Goal: Use online tool/utility: Utilize a website feature to perform a specific function

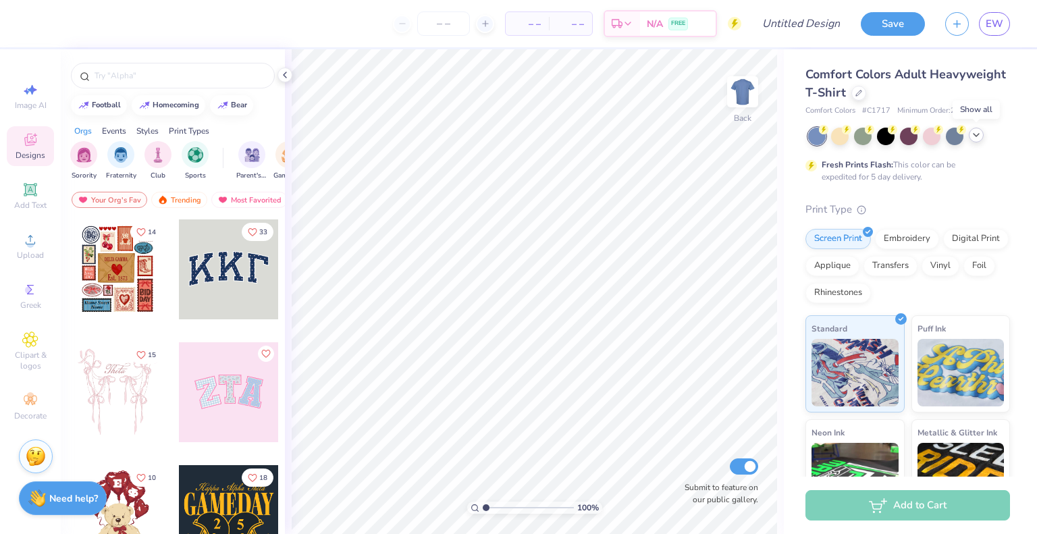
click at [971, 137] on icon at bounding box center [976, 135] width 11 height 11
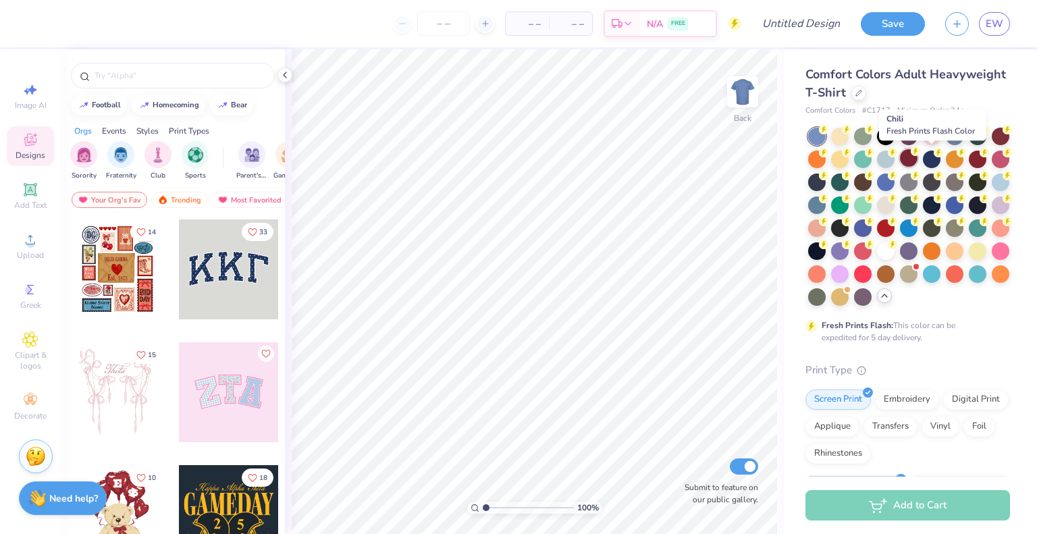
click at [918, 161] on div at bounding box center [909, 158] width 18 height 18
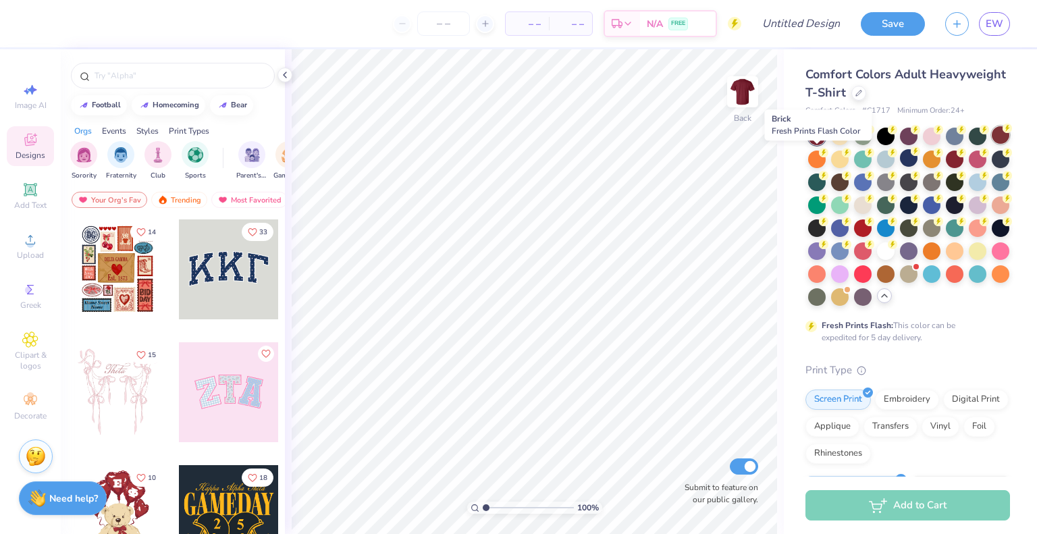
click at [1003, 133] on icon at bounding box center [1007, 128] width 9 height 9
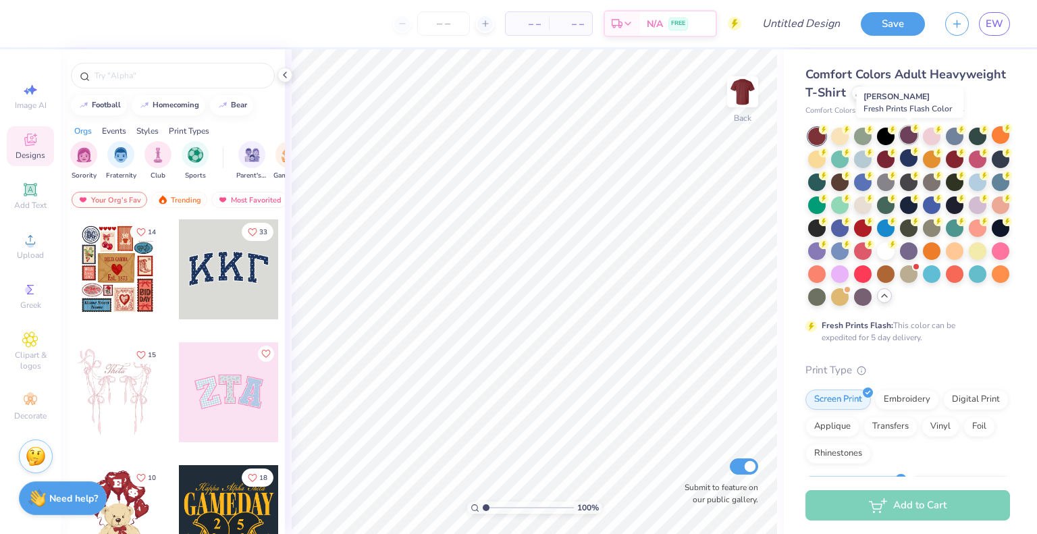
click at [913, 136] on div at bounding box center [909, 135] width 18 height 18
click at [895, 157] on div at bounding box center [886, 158] width 18 height 18
click at [963, 156] on div at bounding box center [955, 158] width 18 height 18
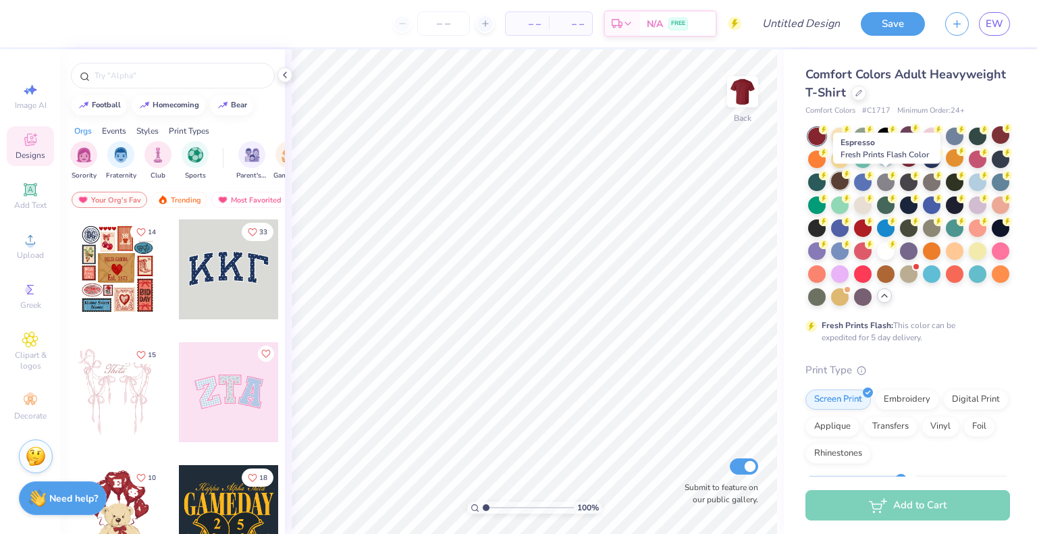
click at [851, 177] on icon at bounding box center [846, 173] width 9 height 9
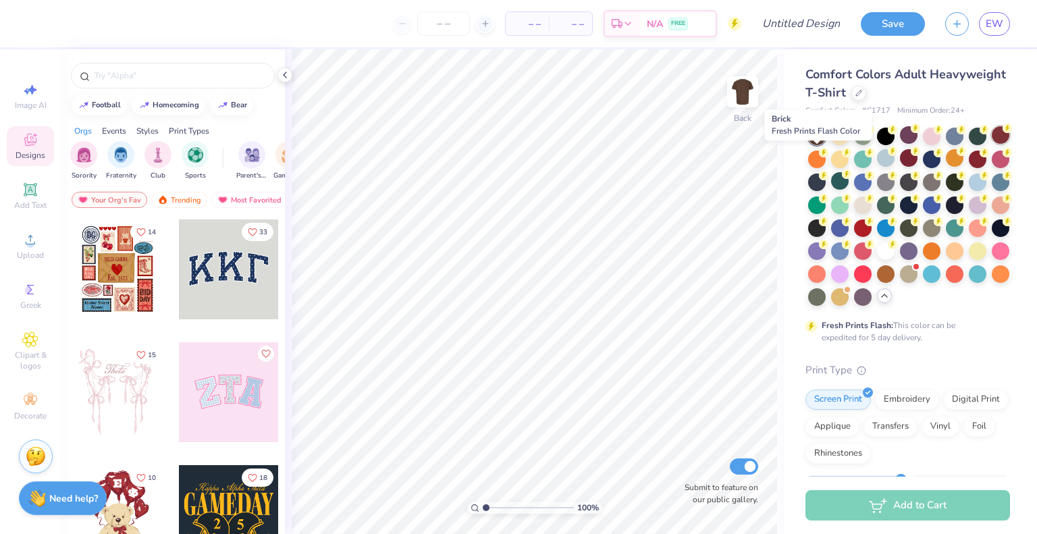
click at [1003, 133] on icon at bounding box center [1007, 128] width 9 height 9
click at [1003, 133] on circle at bounding box center [1007, 128] width 9 height 9
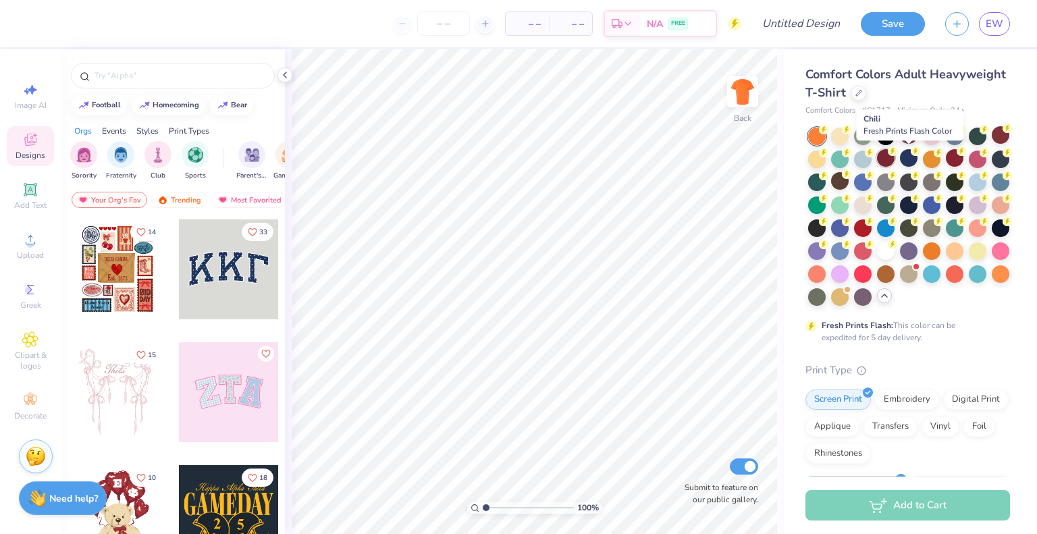
click at [895, 156] on div at bounding box center [886, 158] width 18 height 18
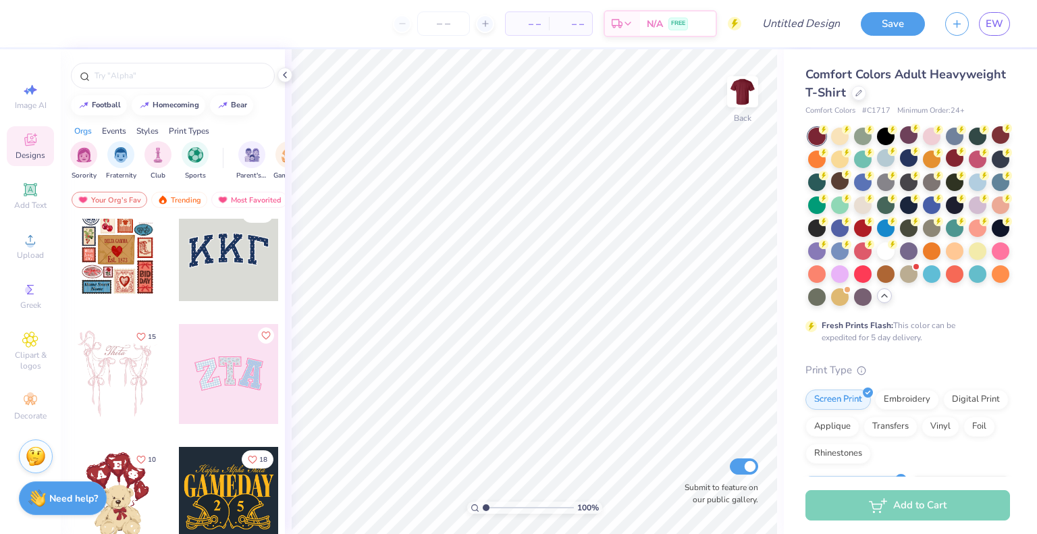
scroll to position [19, 0]
click at [119, 163] on div "filter for Fraternity" at bounding box center [120, 153] width 27 height 27
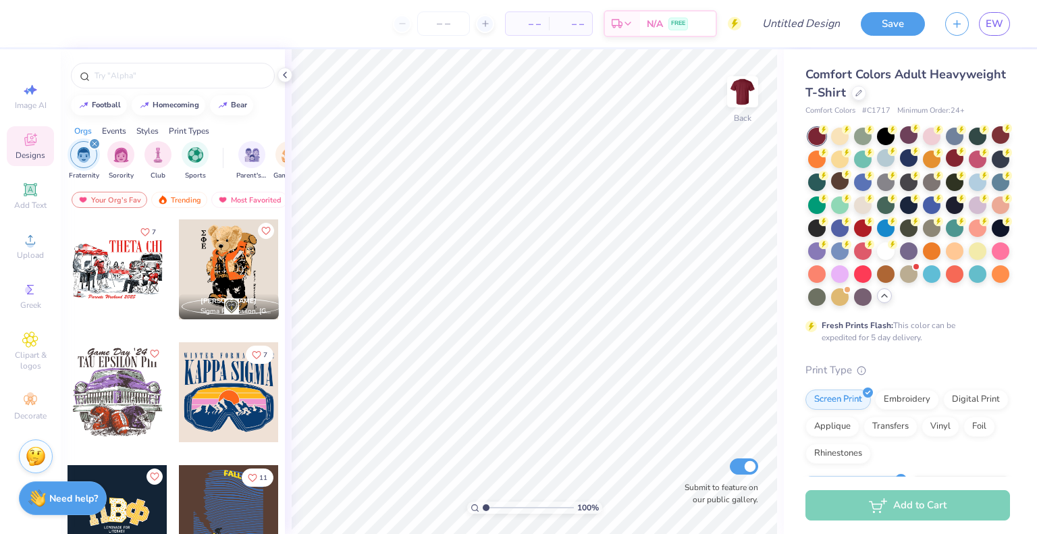
click at [94, 142] on icon "filter for Fraternity" at bounding box center [94, 144] width 4 height 4
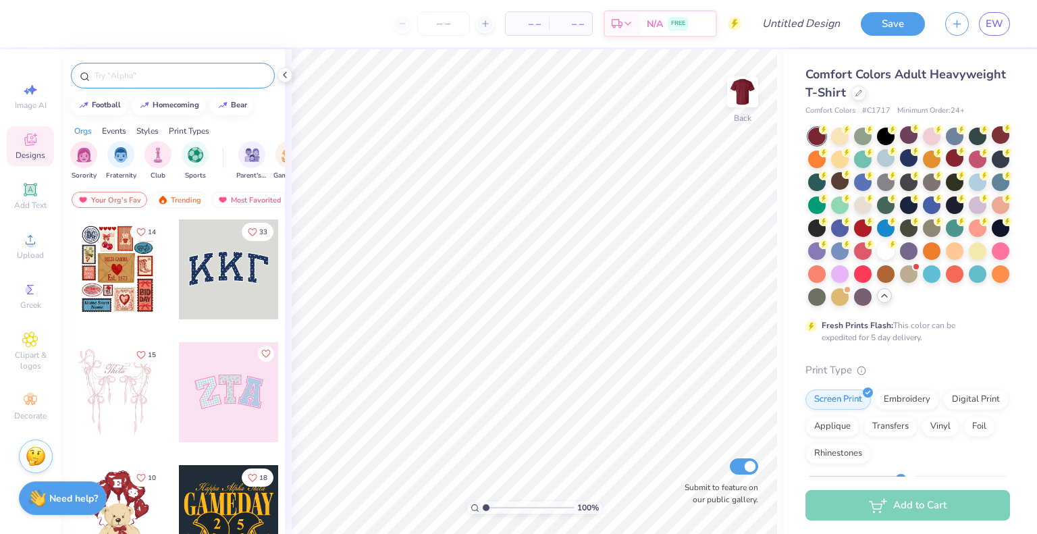
click at [153, 72] on input "text" at bounding box center [179, 76] width 173 height 14
type input "vintage"
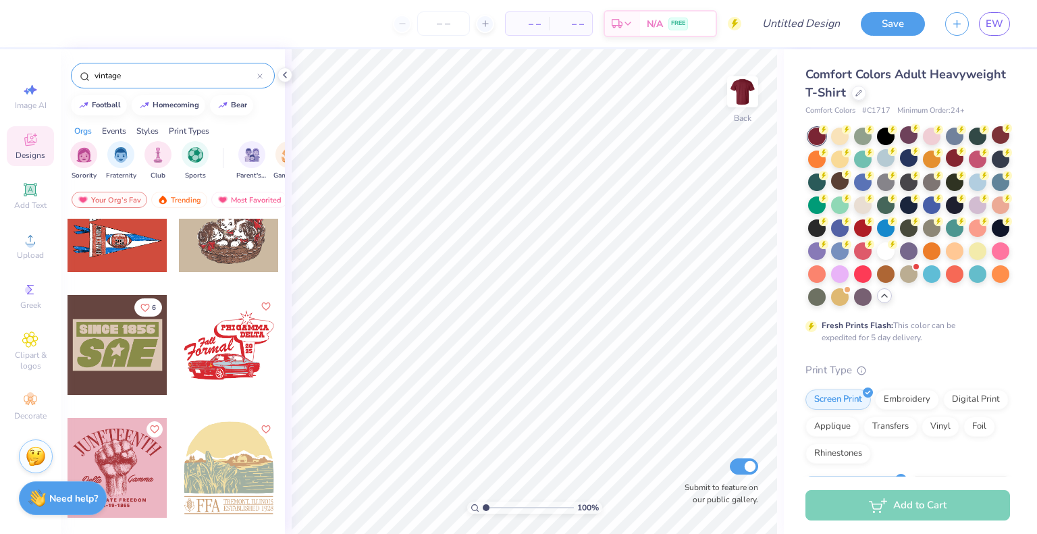
scroll to position [6314, 0]
click at [143, 306] on icon "Like" at bounding box center [145, 305] width 8 height 7
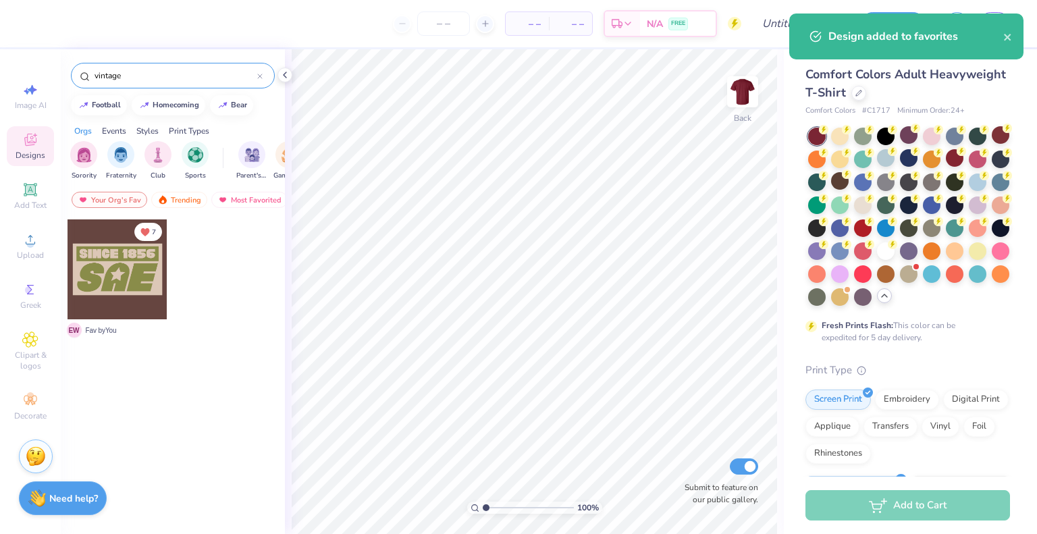
scroll to position [0, 0]
click at [120, 192] on div "Your Org's Fav" at bounding box center [110, 200] width 76 height 16
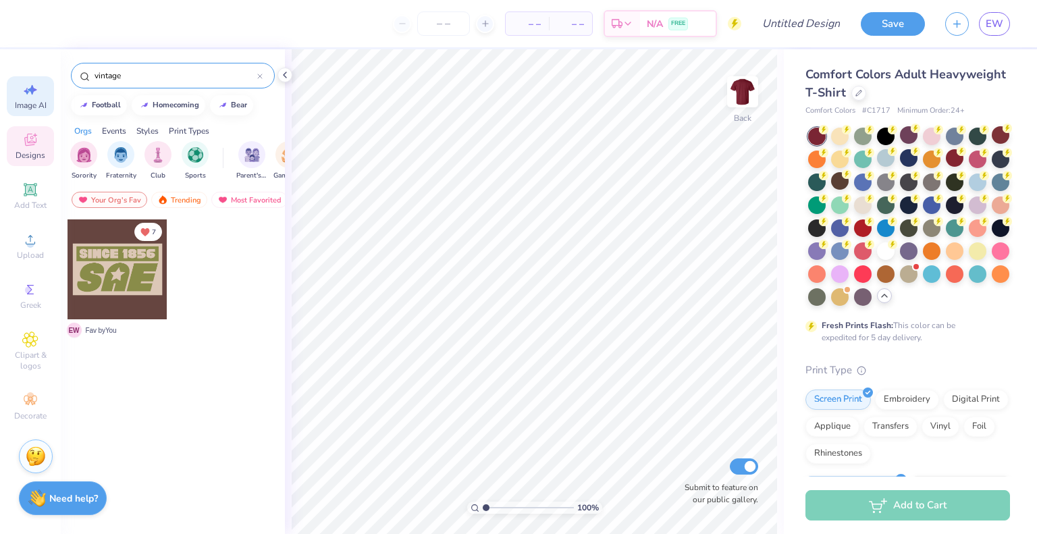
click at [36, 101] on span "Image AI" at bounding box center [31, 105] width 32 height 11
select select "4"
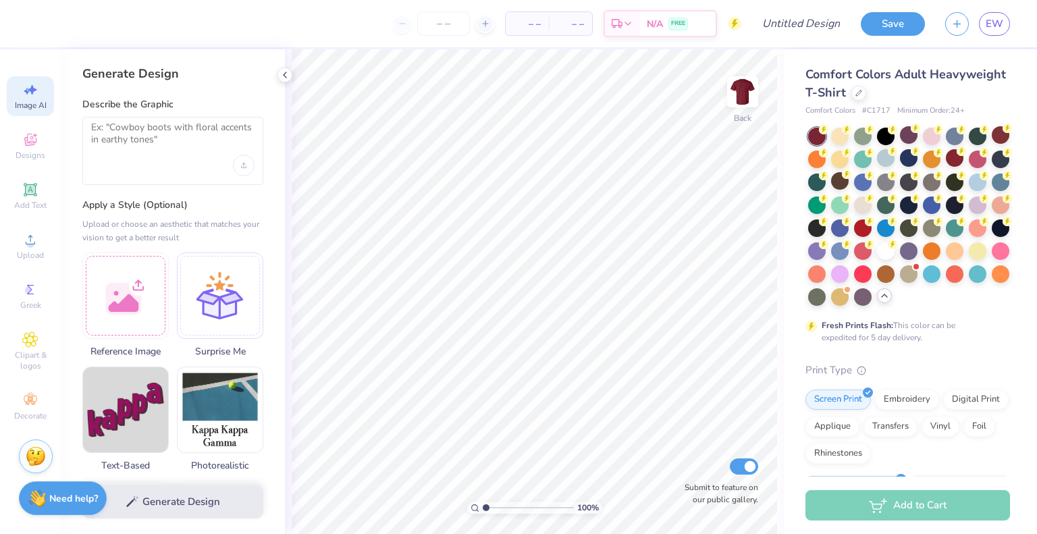
click at [156, 163] on div at bounding box center [172, 151] width 181 height 68
click at [121, 128] on textarea at bounding box center [172, 139] width 163 height 34
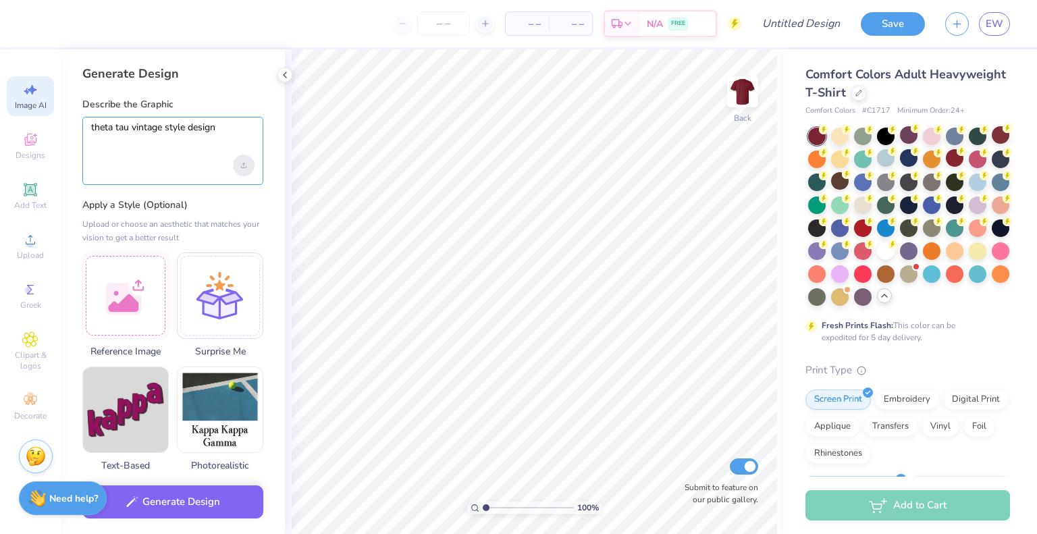
type textarea "theta tau vintage style design"
click at [242, 171] on div "Upload image" at bounding box center [244, 166] width 22 height 22
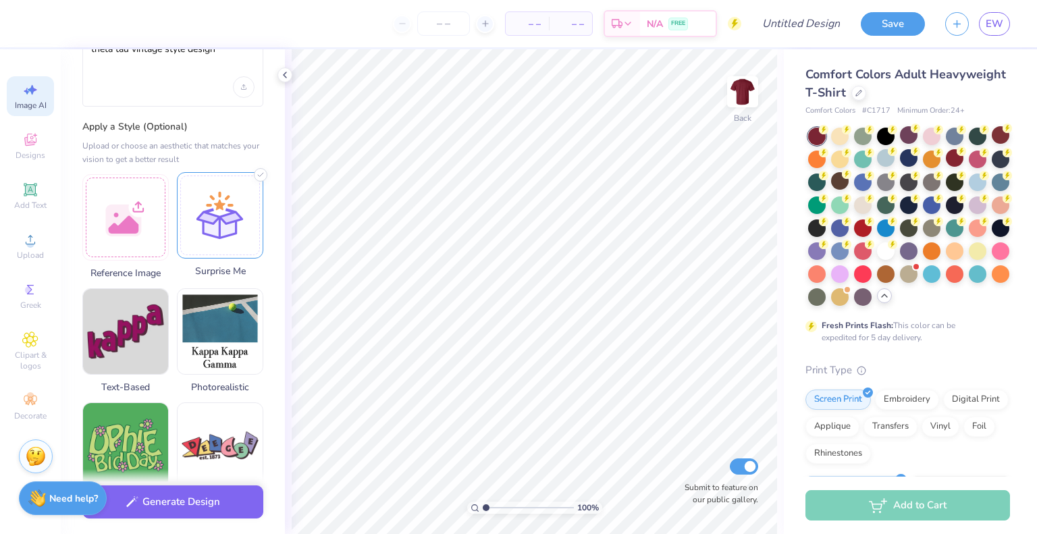
scroll to position [78, 0]
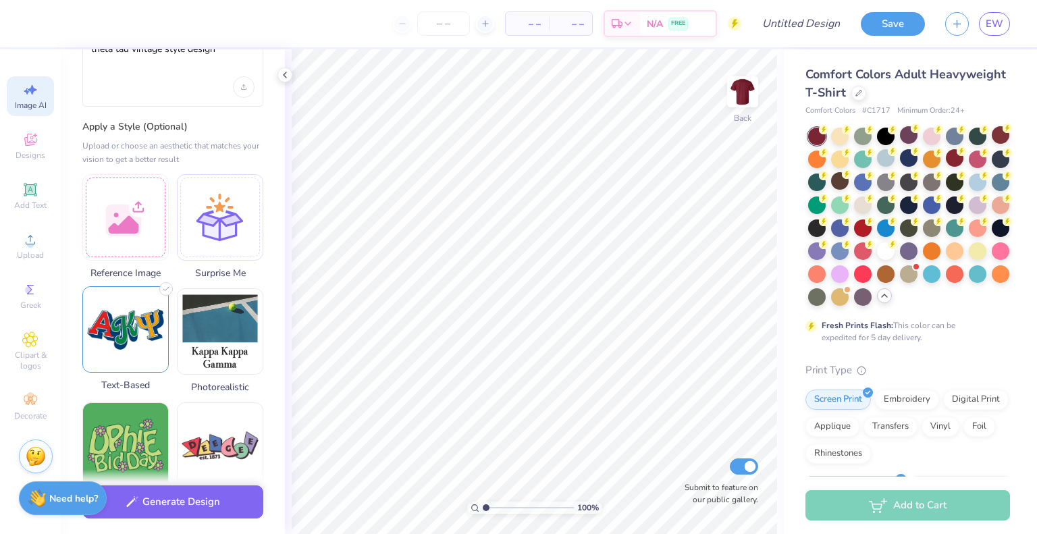
click at [123, 321] on img at bounding box center [125, 329] width 85 height 85
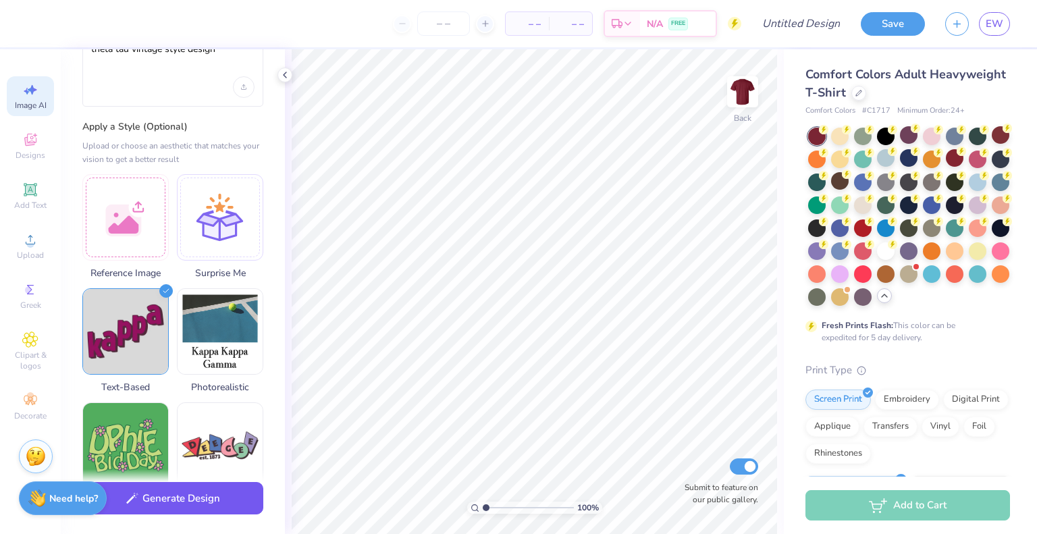
click at [180, 502] on button "Generate Design" at bounding box center [172, 498] width 181 height 33
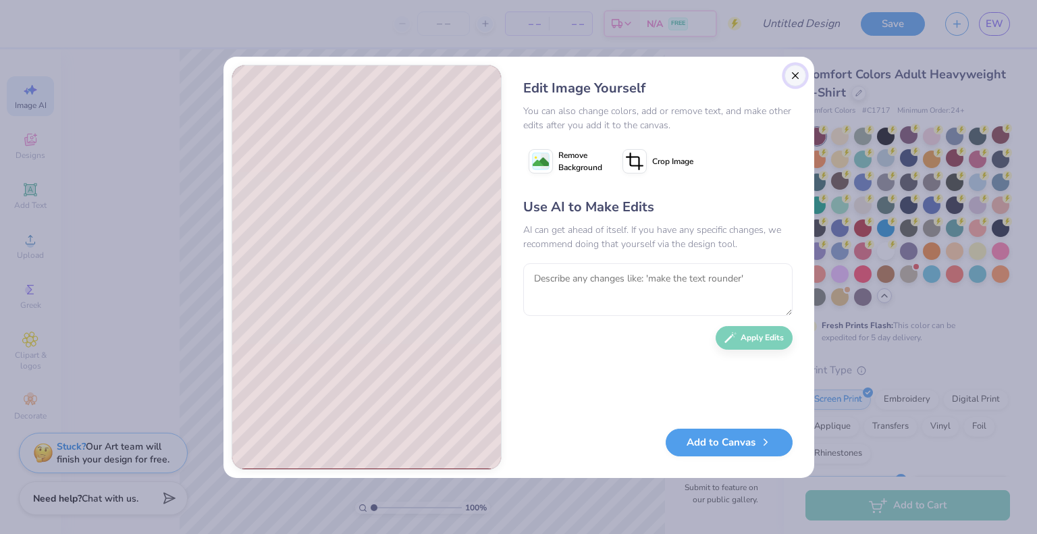
drag, startPoint x: 801, startPoint y: 73, endPoint x: 791, endPoint y: 81, distance: 13.5
click at [791, 81] on button "Close" at bounding box center [796, 76] width 22 height 22
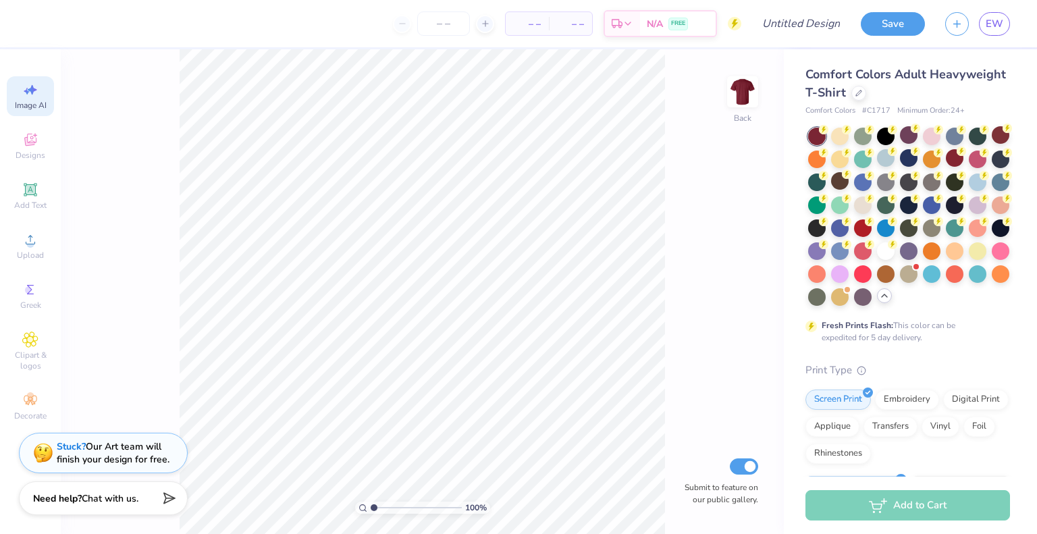
scroll to position [0, 30]
click at [32, 192] on icon at bounding box center [30, 189] width 10 height 10
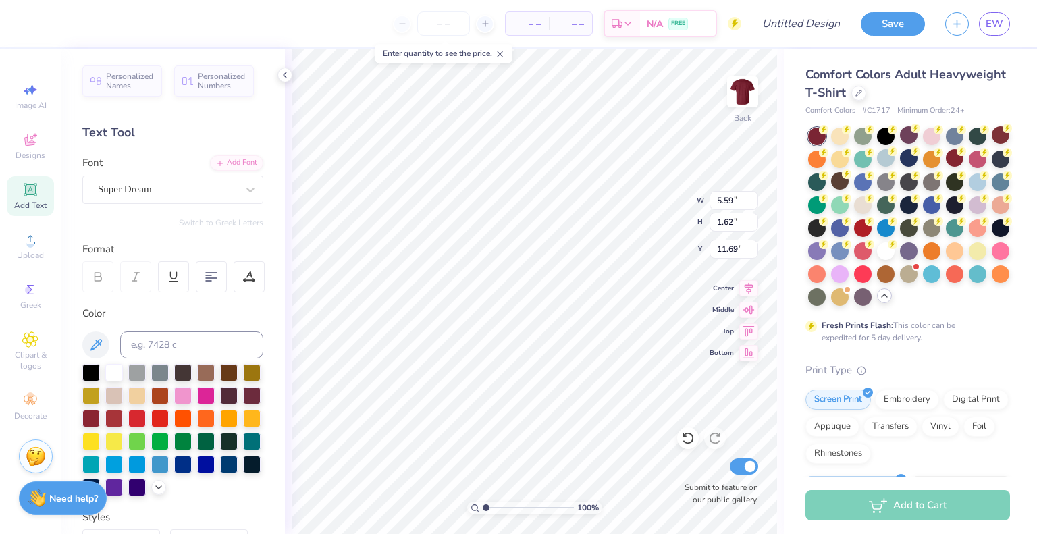
scroll to position [11, 1]
click at [28, 86] on icon at bounding box center [30, 90] width 16 height 16
select select "4"
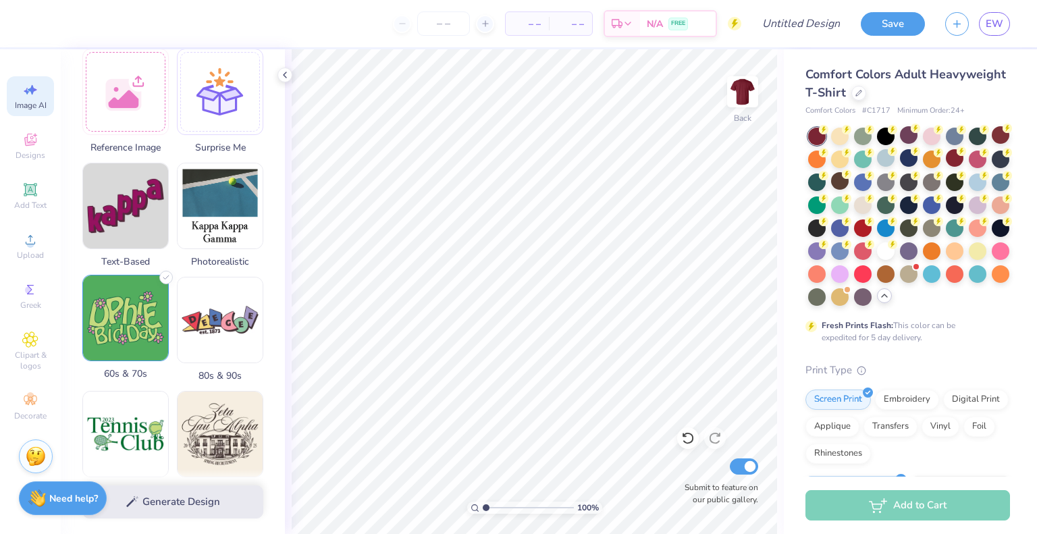
scroll to position [425, 0]
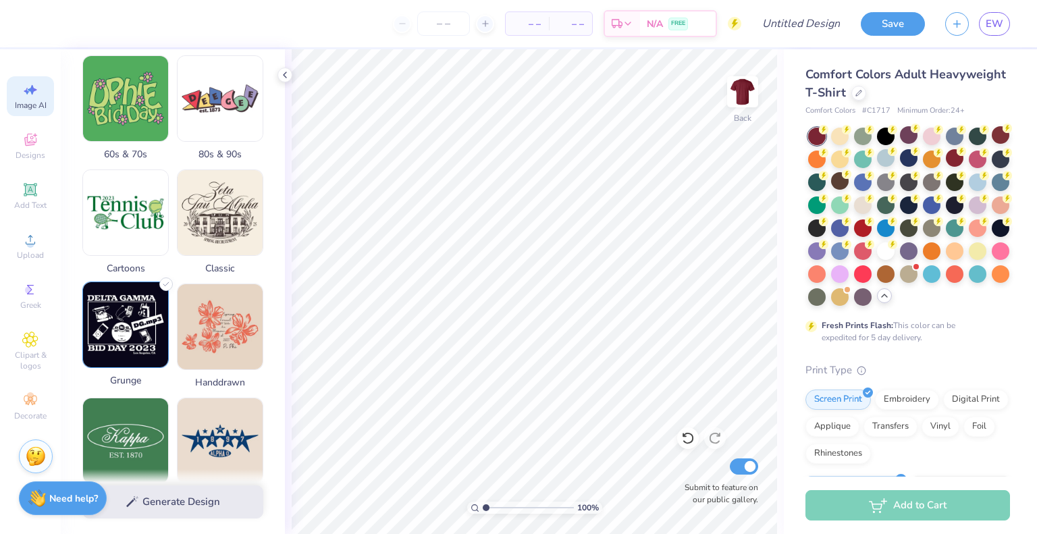
click at [139, 342] on img at bounding box center [125, 324] width 85 height 85
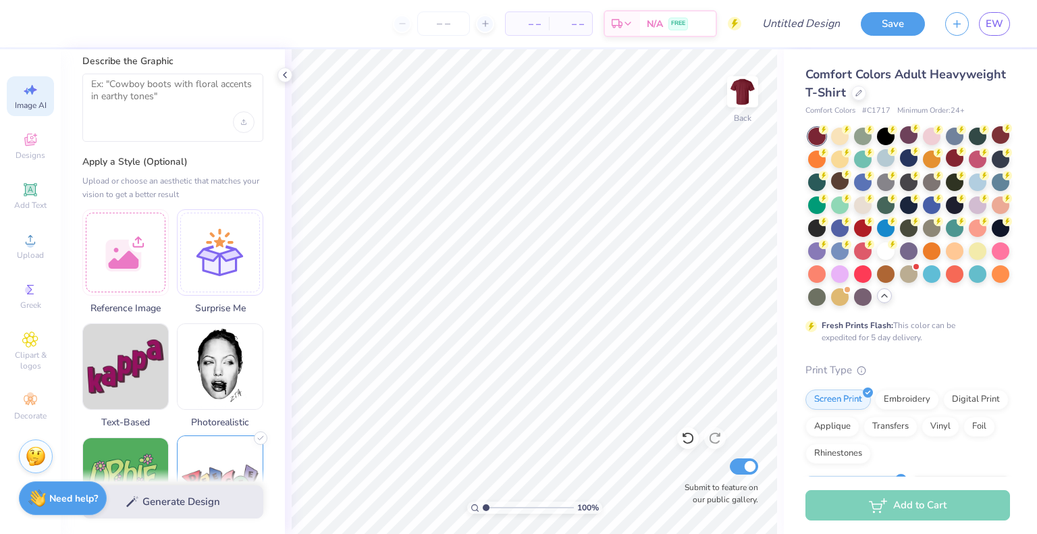
scroll to position [0, 0]
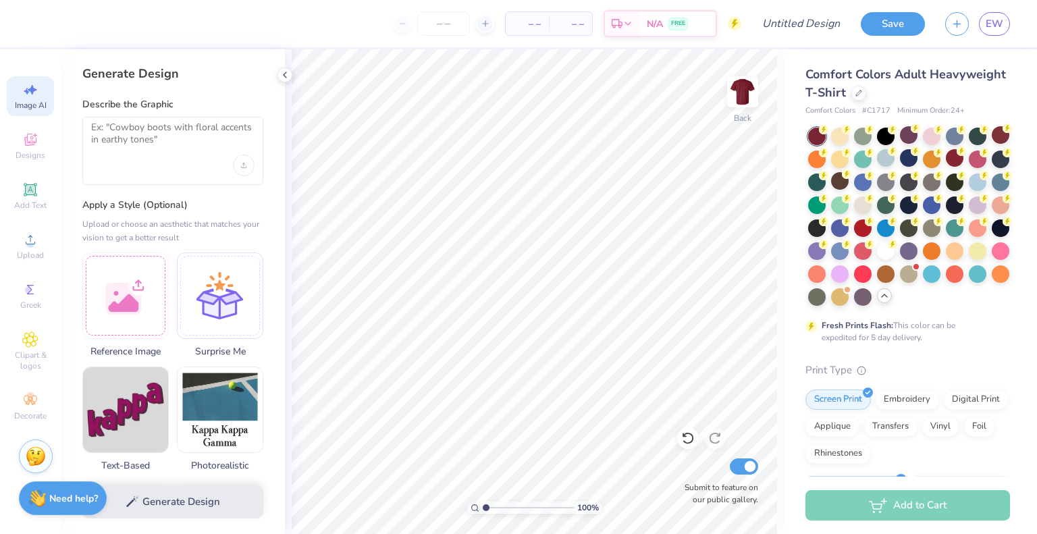
click at [168, 165] on div at bounding box center [172, 151] width 181 height 68
click at [143, 138] on textarea at bounding box center [172, 139] width 163 height 34
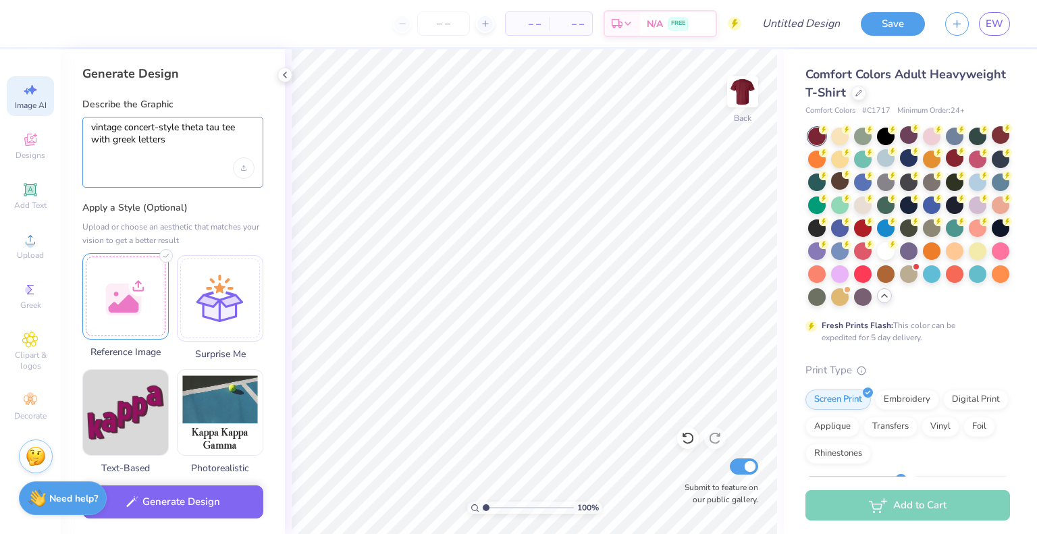
type textarea "vintage concert-style theta tau tee with greek letters"
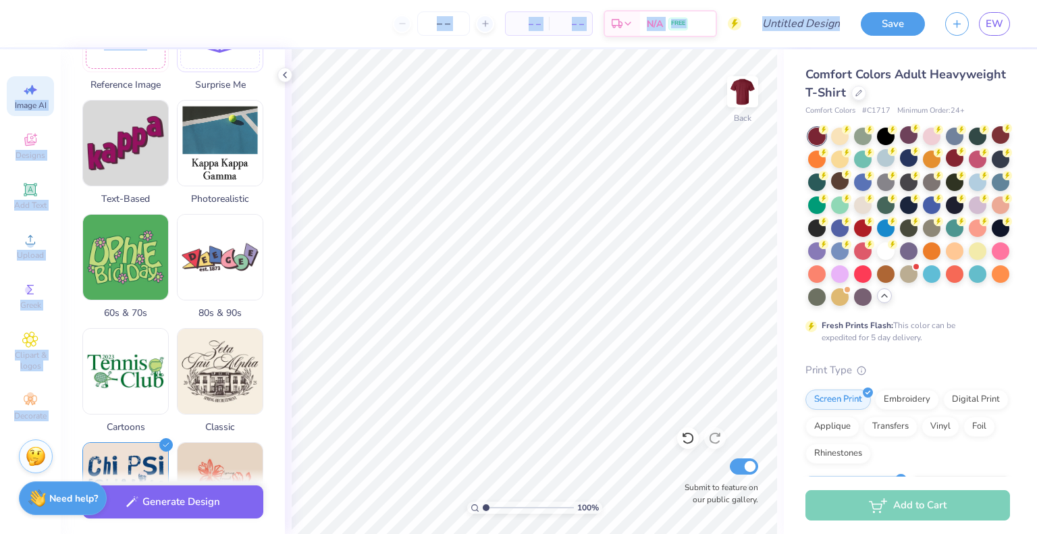
drag, startPoint x: 153, startPoint y: 292, endPoint x: 125, endPoint y: 550, distance: 259.4
click at [125, 533] on html "– – Per Item – – Total Est. Delivery N/A FREE Design Title Save EW Image AI Des…" at bounding box center [518, 267] width 1037 height 534
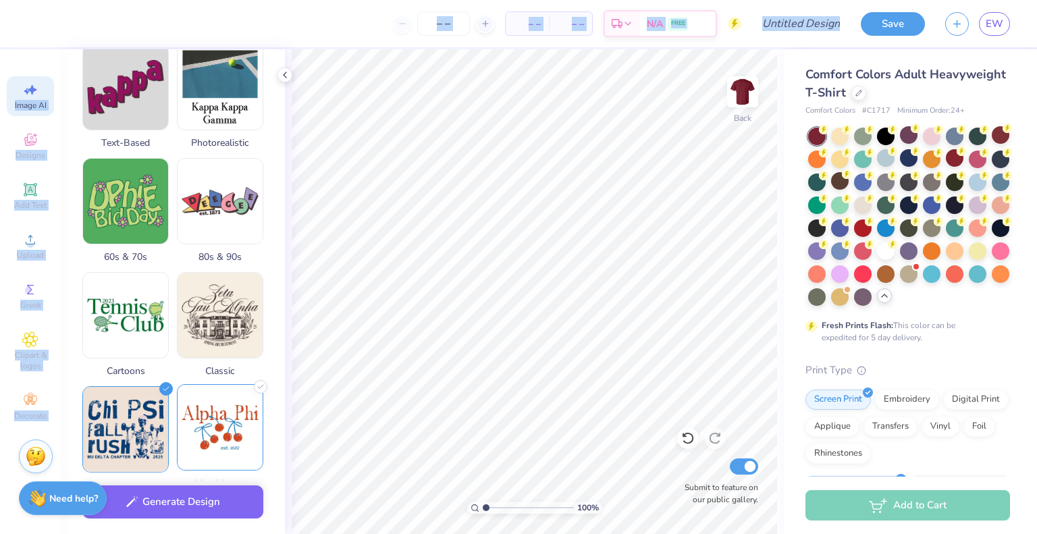
click at [221, 423] on img at bounding box center [220, 427] width 85 height 85
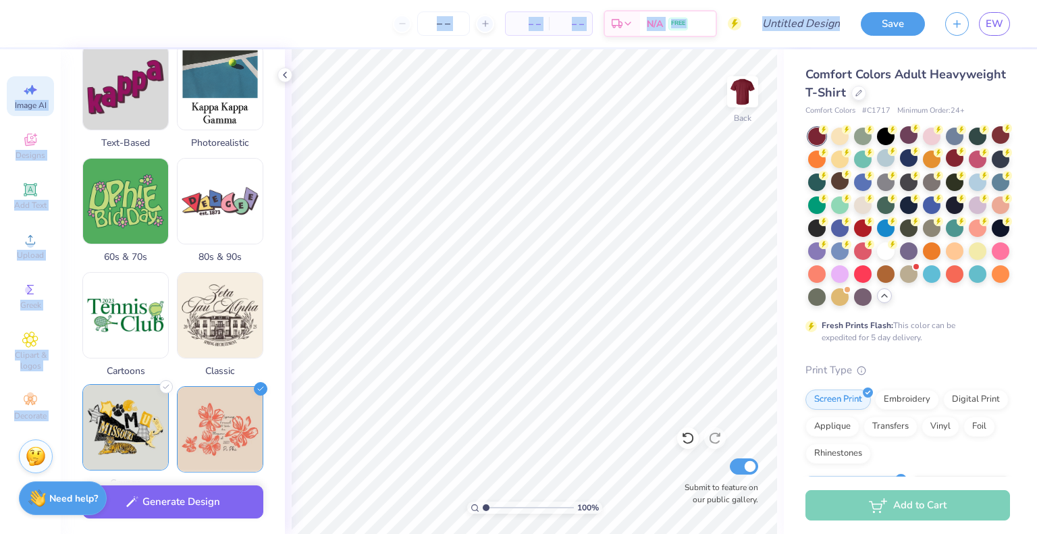
click at [138, 406] on img at bounding box center [125, 427] width 85 height 85
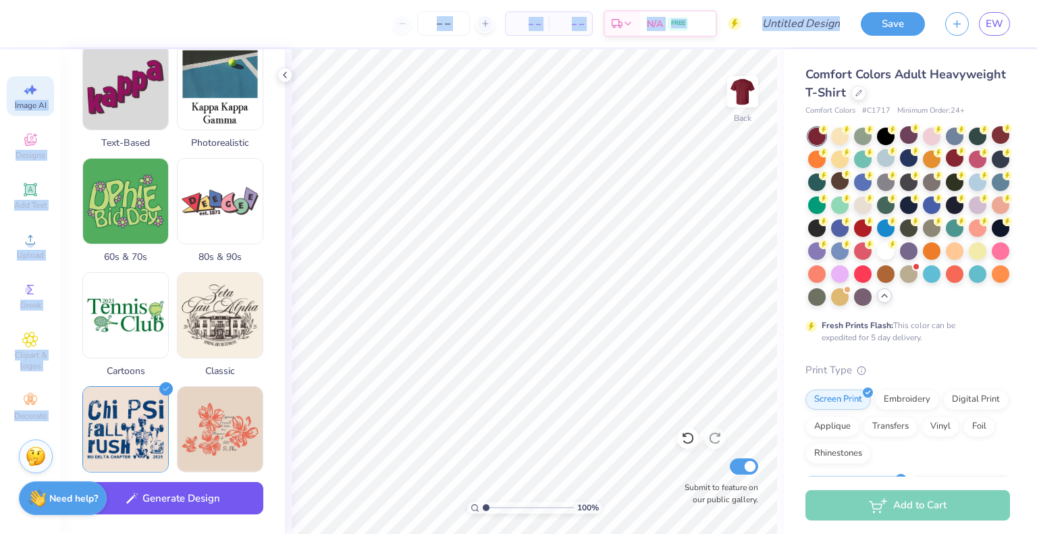
click at [186, 497] on button "Generate Design" at bounding box center [172, 498] width 181 height 33
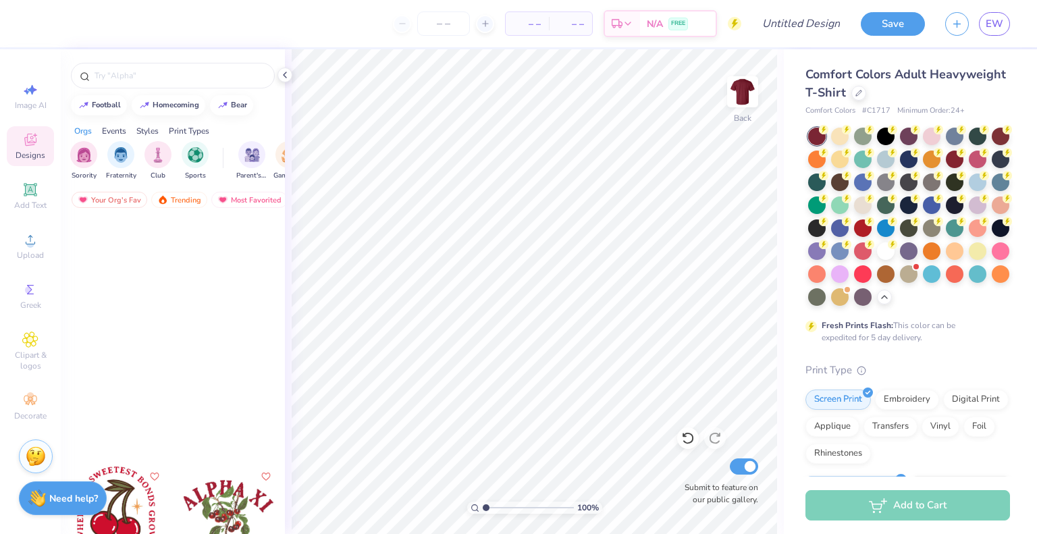
scroll to position [427, 0]
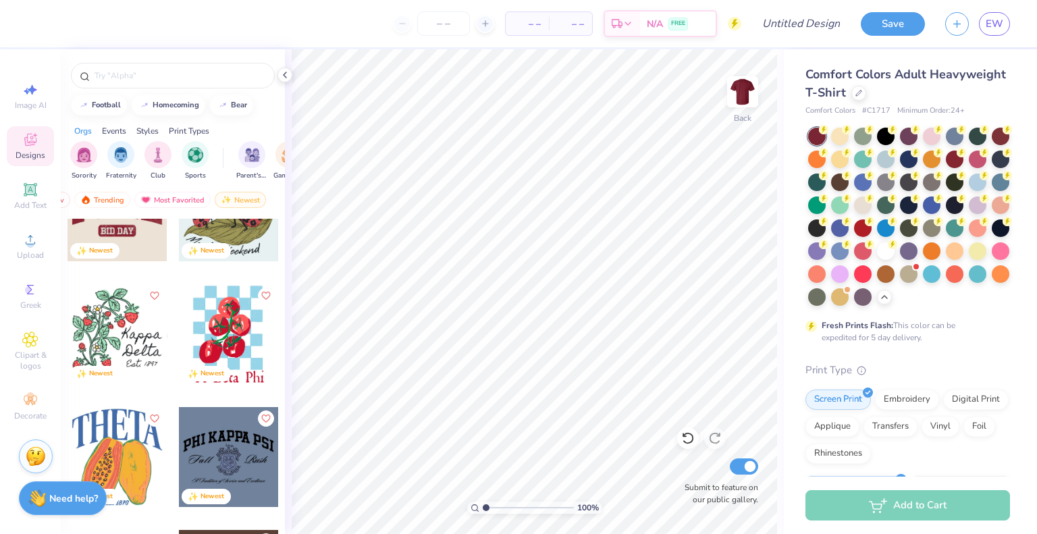
click at [123, 156] on img "filter for Fraternity" at bounding box center [120, 155] width 15 height 16
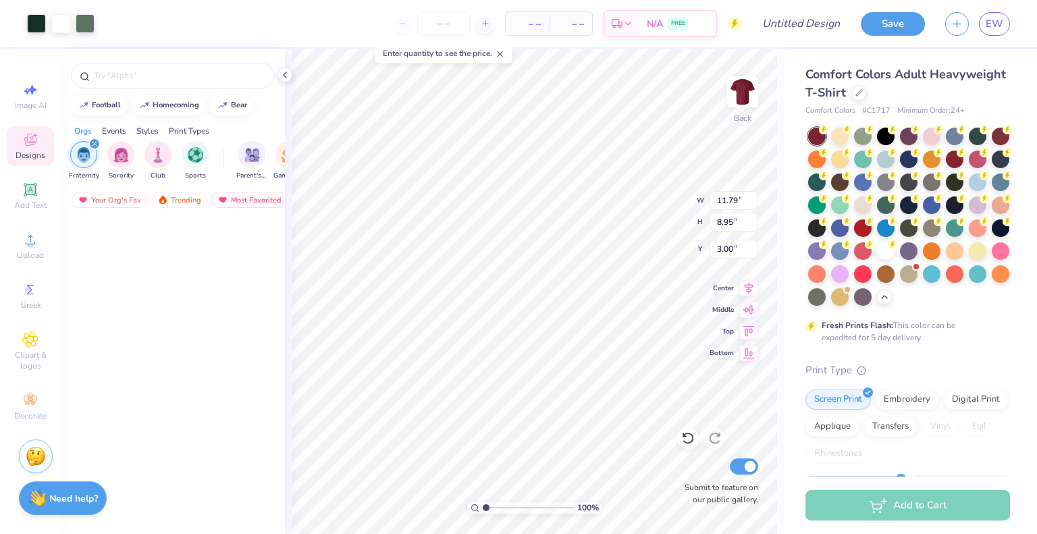
scroll to position [3445, 0]
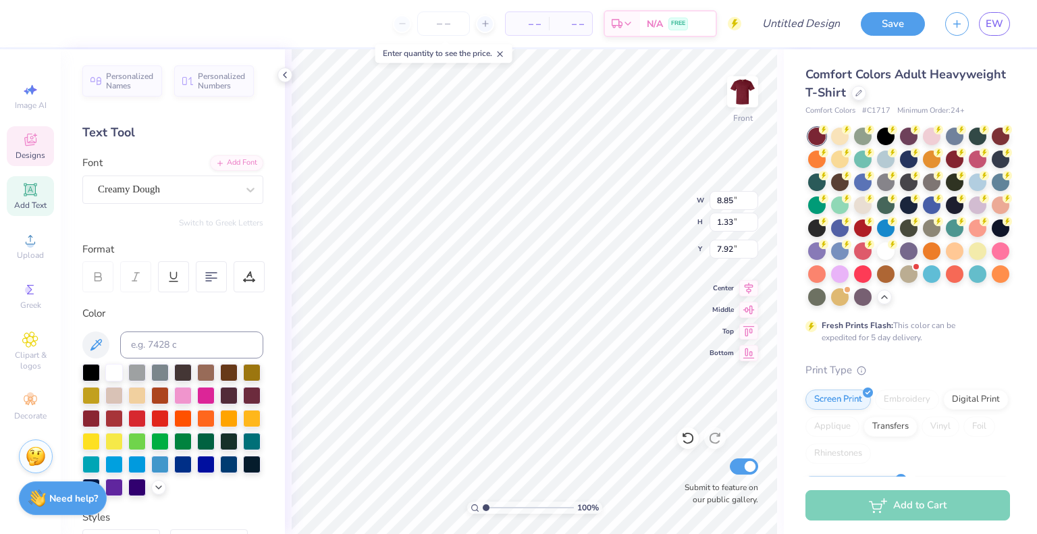
scroll to position [11, 3]
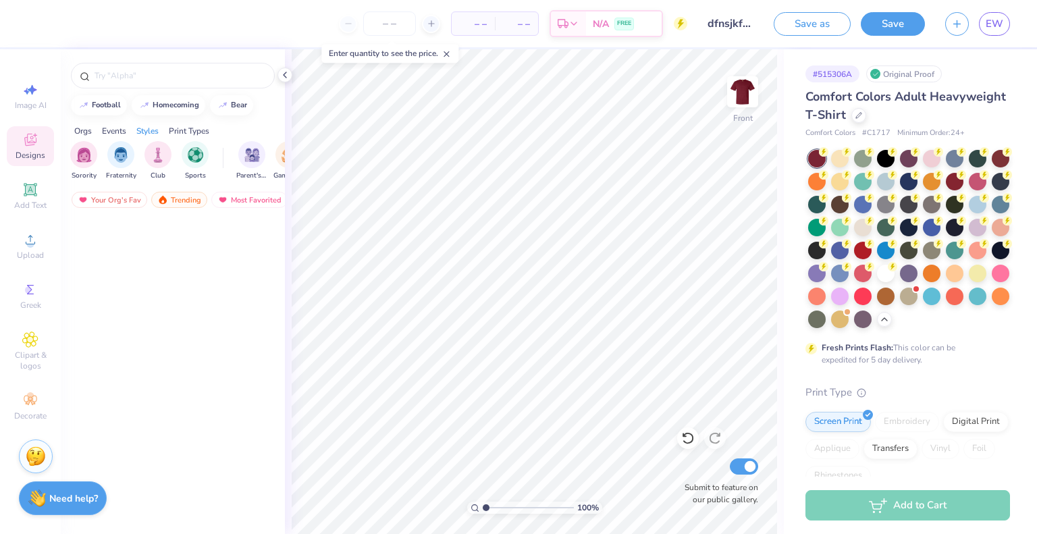
scroll to position [3488, 0]
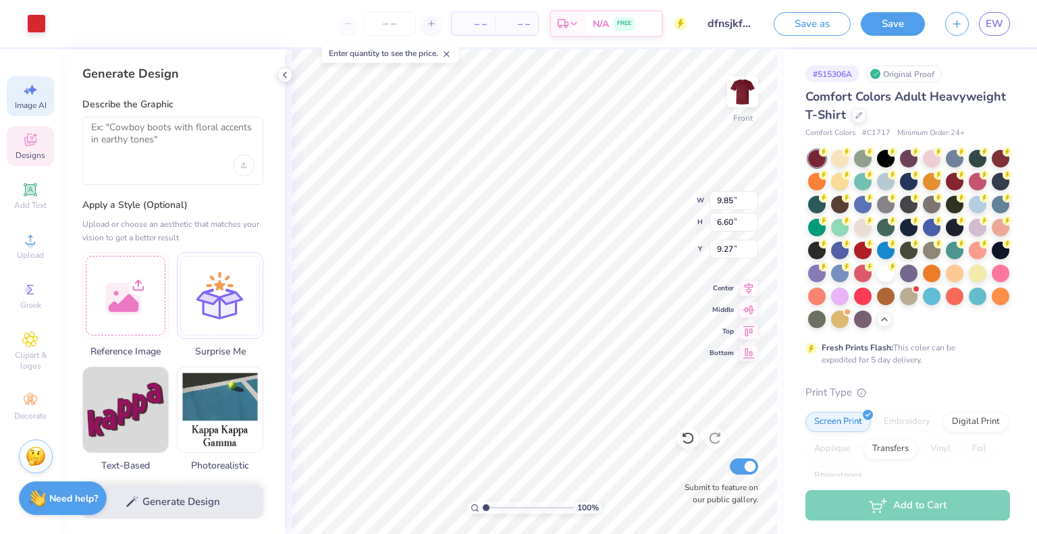
select select "4"
